Goal: Information Seeking & Learning: Learn about a topic

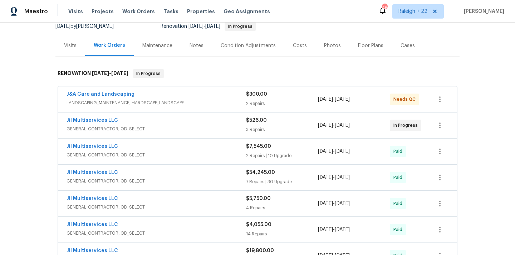
scroll to position [90, 0]
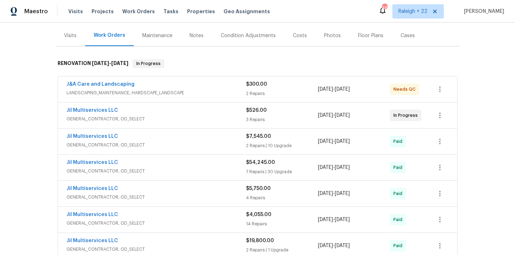
click at [97, 89] on span "LANDSCAPING_MAINTENANCE, HARDSCAPE_LANDSCAPE" at bounding box center [155, 92] width 179 height 7
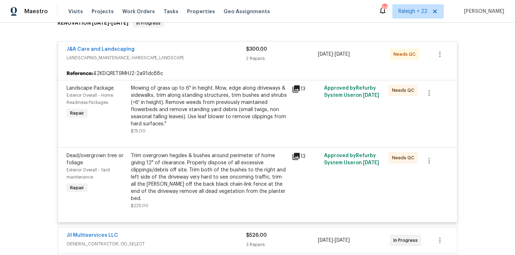
scroll to position [154, 0]
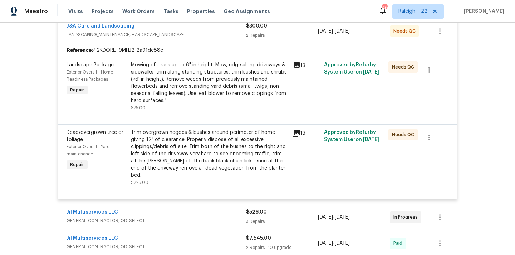
click at [193, 78] on div "Mowing of grass up to 6" in height. Mow, edge along driveways & sidewalks, trim…" at bounding box center [209, 82] width 157 height 43
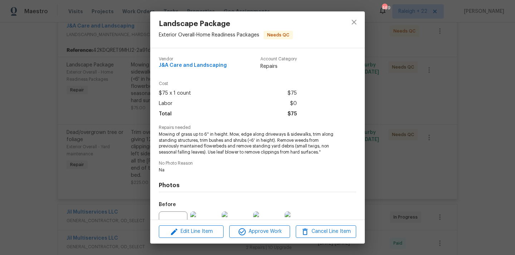
scroll to position [74, 0]
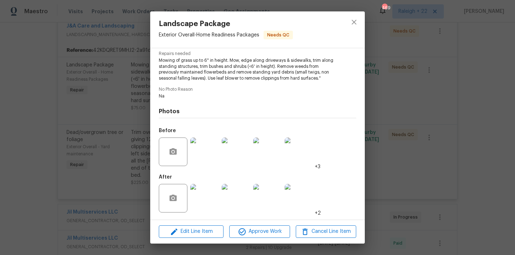
click at [214, 198] on img at bounding box center [204, 198] width 29 height 29
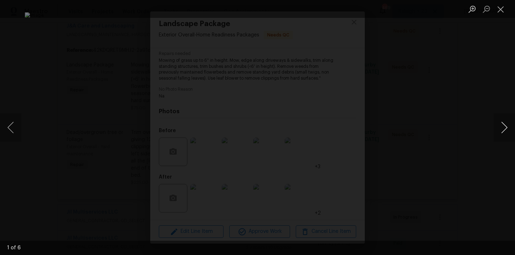
click at [503, 127] on button "Next image" at bounding box center [503, 127] width 21 height 29
click at [497, 10] on button "Close lightbox" at bounding box center [500, 9] width 14 height 13
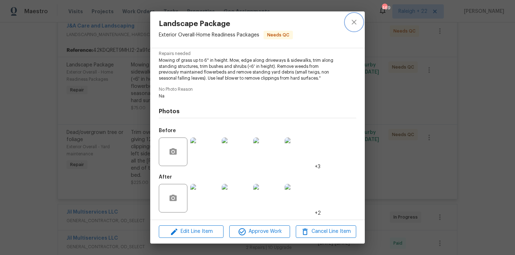
click at [359, 24] on button "close" at bounding box center [353, 22] width 17 height 17
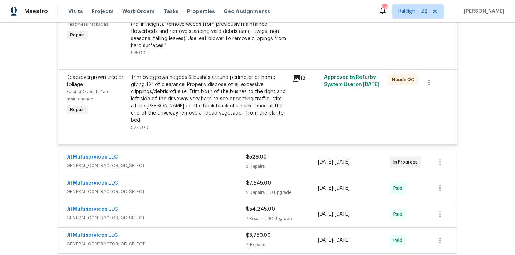
scroll to position [214, 0]
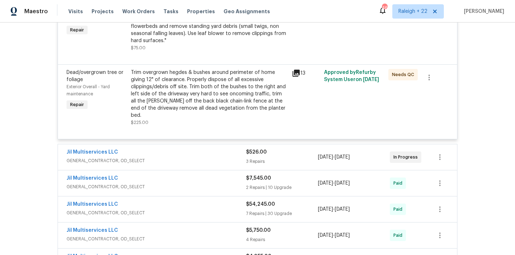
click at [132, 157] on span "GENERAL_CONTRACTOR, OD_SELECT" at bounding box center [155, 160] width 179 height 7
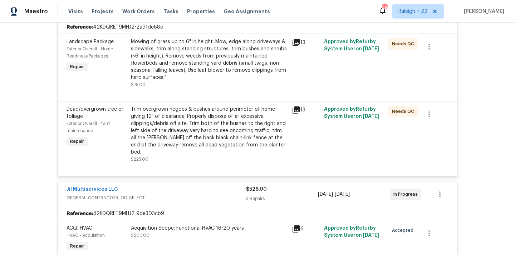
scroll to position [178, 0]
click at [221, 124] on div "Trim overgrown hegdes & bushes around perimeter of home giving 12" of clearance…" at bounding box center [209, 130] width 157 height 50
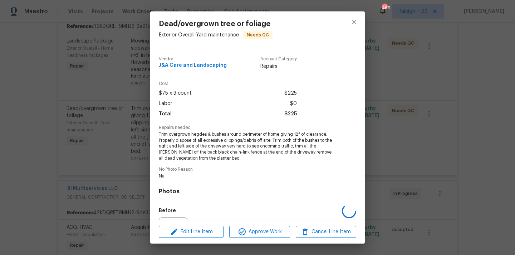
scroll to position [80, 0]
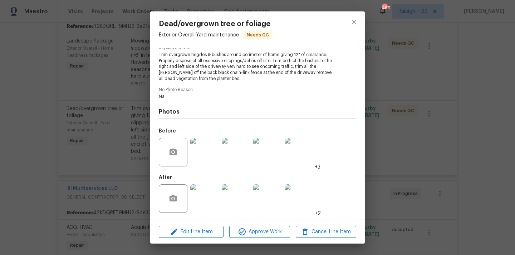
click at [212, 193] on img at bounding box center [204, 198] width 29 height 29
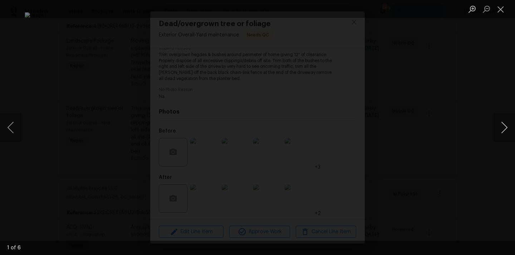
click at [501, 127] on button "Next image" at bounding box center [503, 127] width 21 height 29
click at [500, 127] on button "Next image" at bounding box center [503, 127] width 21 height 29
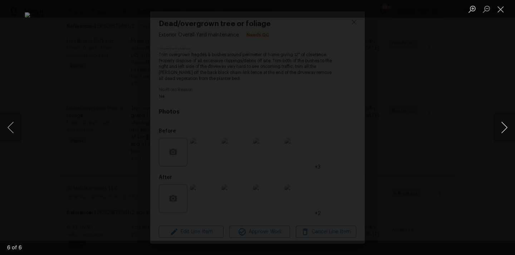
click at [502, 129] on button "Next image" at bounding box center [503, 127] width 21 height 29
click at [502, 5] on button "Close lightbox" at bounding box center [500, 9] width 14 height 13
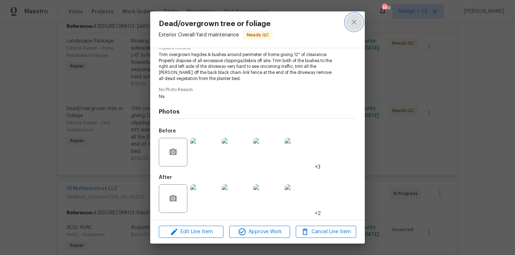
click at [356, 22] on icon "close" at bounding box center [354, 22] width 9 height 9
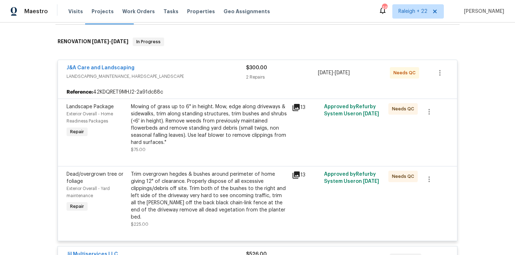
scroll to position [122, 0]
